Goal: Task Accomplishment & Management: Manage account settings

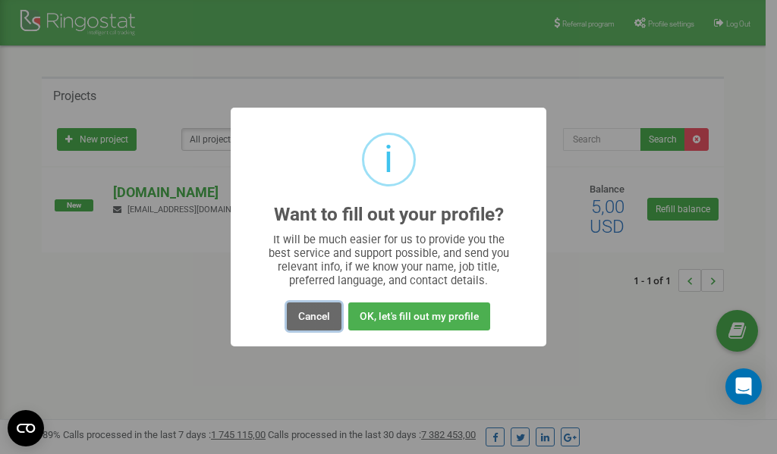
click at [320, 320] on button "Cancel" at bounding box center [314, 317] width 55 height 28
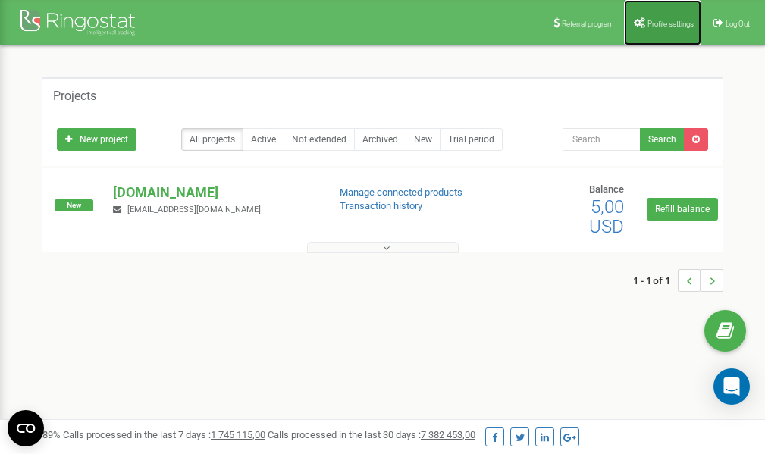
click at [662, 29] on link "Profile settings" at bounding box center [662, 23] width 77 height 46
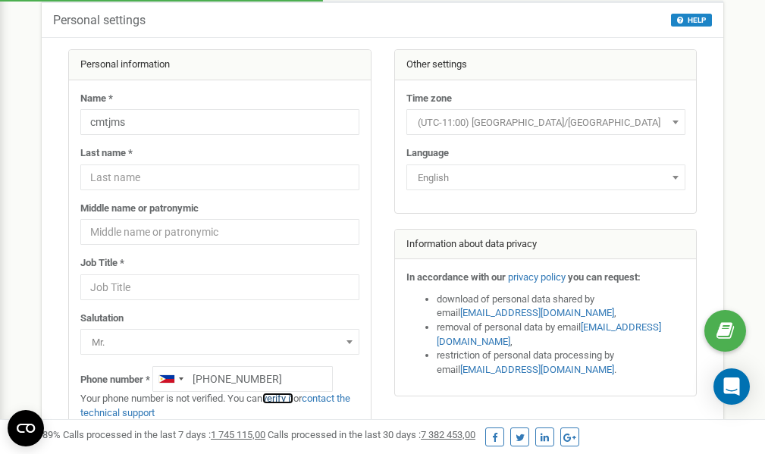
click at [287, 397] on link "verify it" at bounding box center [277, 398] width 31 height 11
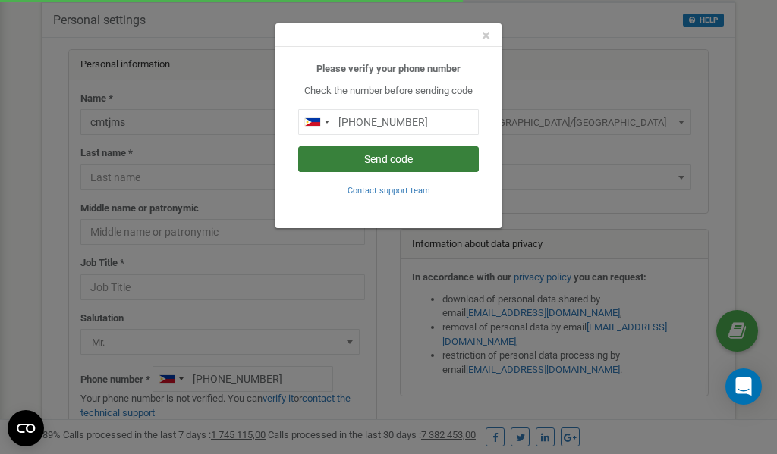
click at [375, 161] on button "Send code" at bounding box center [388, 159] width 181 height 26
